Goal: Task Accomplishment & Management: Use online tool/utility

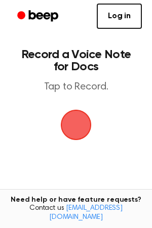
click at [78, 121] on span "button" at bounding box center [76, 125] width 56 height 56
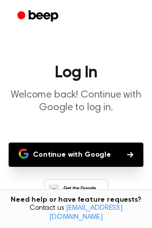
click at [83, 151] on button "Continue with Google" at bounding box center [76, 155] width 135 height 24
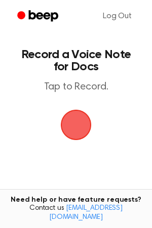
click at [71, 133] on span "button" at bounding box center [76, 125] width 57 height 57
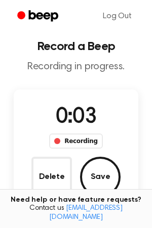
scroll to position [8, 0]
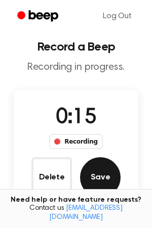
click at [91, 172] on button "Save" at bounding box center [100, 178] width 41 height 41
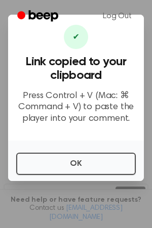
scroll to position [0, 0]
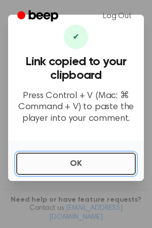
click at [106, 162] on button "OK" at bounding box center [76, 164] width 120 height 22
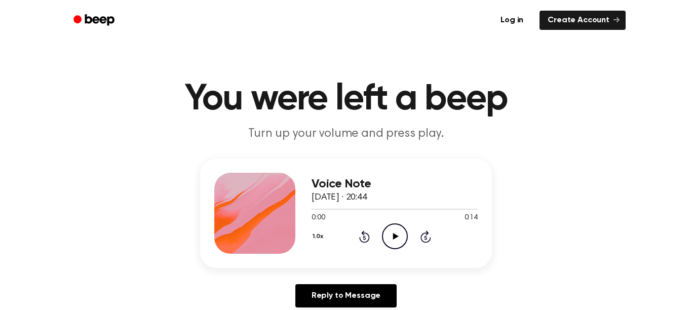
click at [397, 231] on icon "Play Audio" at bounding box center [395, 236] width 26 height 26
